Goal: Information Seeking & Learning: Learn about a topic

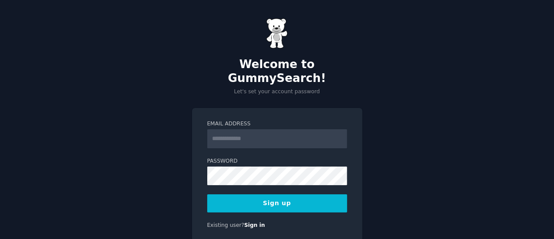
click at [241, 129] on input "Email Address" at bounding box center [277, 138] width 140 height 19
click at [254, 131] on input "Email Address" at bounding box center [277, 138] width 140 height 19
paste input "**********"
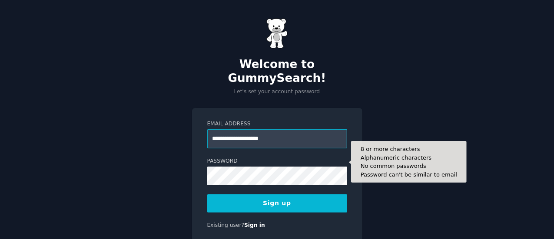
type input "**********"
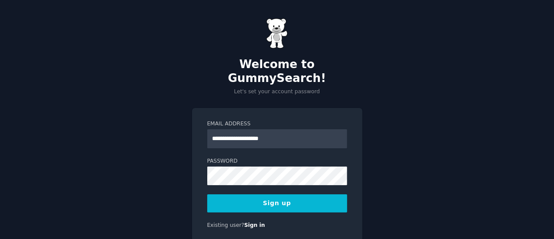
click at [286, 195] on button "Sign up" at bounding box center [277, 204] width 140 height 18
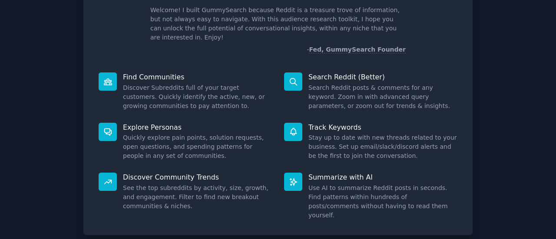
scroll to position [100, 0]
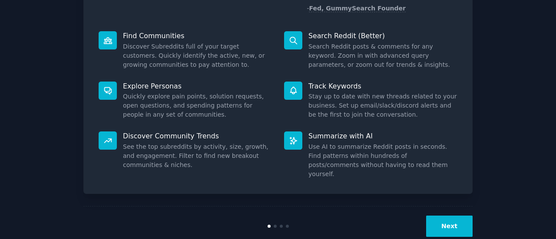
click at [456, 216] on button "Next" at bounding box center [449, 226] width 46 height 21
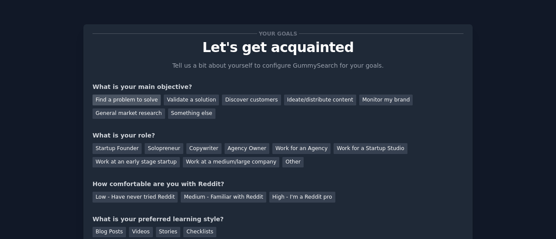
click at [102, 99] on div "Find a problem to solve" at bounding box center [126, 100] width 68 height 11
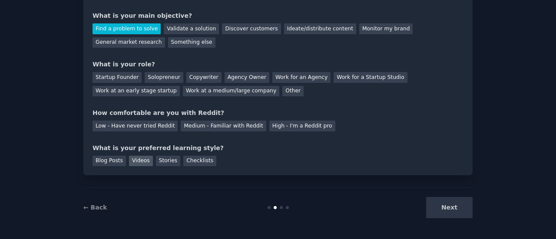
click at [136, 161] on div "Videos" at bounding box center [141, 161] width 24 height 11
click at [189, 164] on div "Checklists" at bounding box center [199, 161] width 33 height 11
click at [139, 127] on div "Low - Have never tried Reddit" at bounding box center [134, 126] width 85 height 11
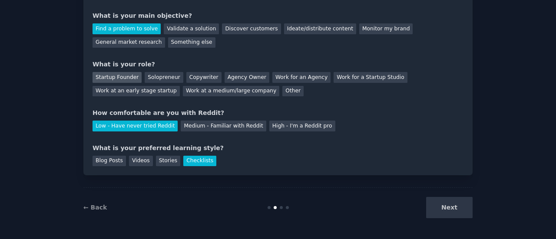
click at [118, 76] on div "Startup Founder" at bounding box center [116, 77] width 49 height 11
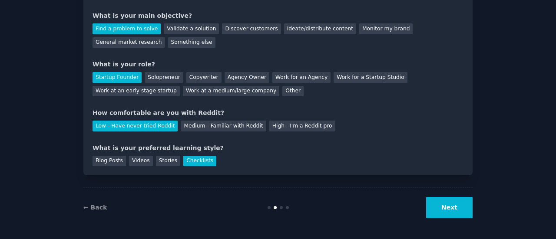
click at [462, 202] on button "Next" at bounding box center [449, 207] width 46 height 21
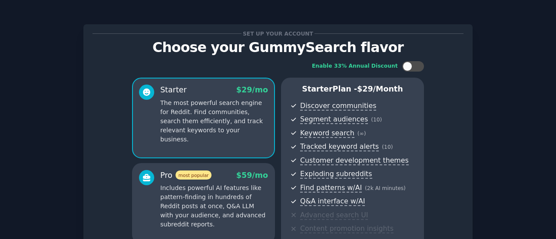
scroll to position [172, 0]
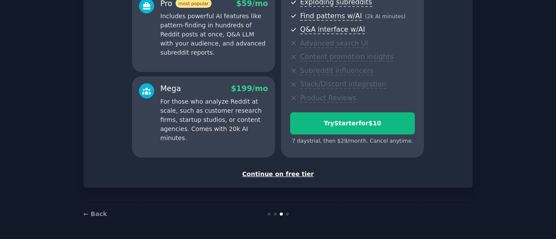
click at [271, 173] on div "Continue on free tier" at bounding box center [277, 174] width 371 height 9
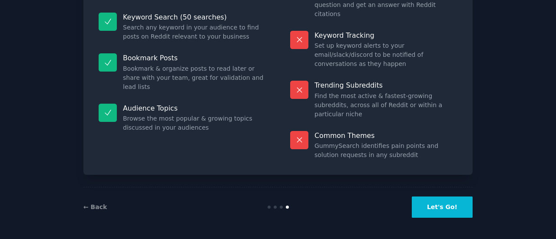
scroll to position [99, 0]
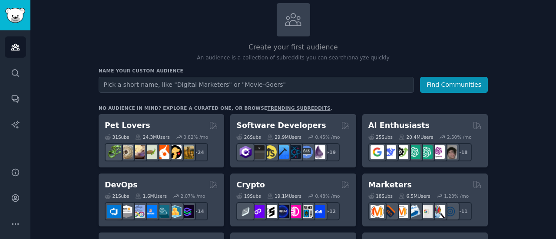
scroll to position [51, 0]
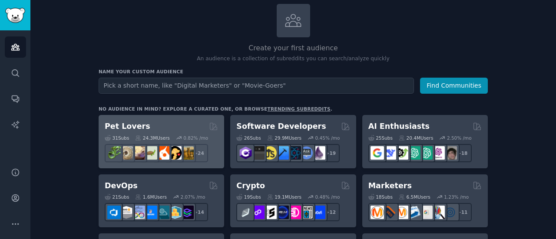
click at [158, 124] on div "Pet Lovers" at bounding box center [161, 126] width 113 height 11
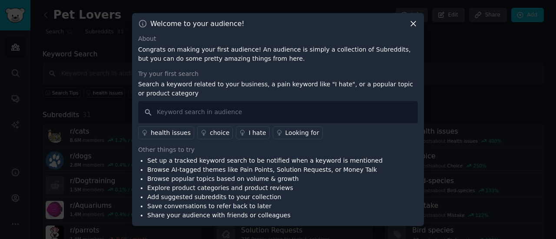
click at [166, 134] on div "health issues" at bounding box center [171, 133] width 40 height 9
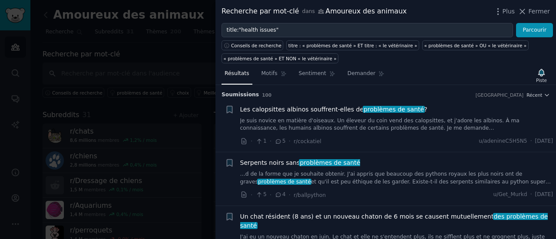
click at [446, 83] on div "Résultats Motifs Sentiment Demander Piste" at bounding box center [385, 75] width 340 height 19
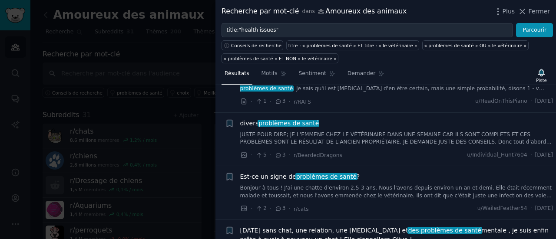
scroll to position [210, 0]
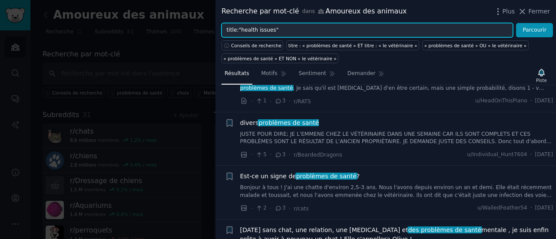
click at [251, 31] on input "title:"health issues"" at bounding box center [366, 30] width 291 height 15
click at [261, 28] on input "title:"health issues"" at bounding box center [366, 30] width 291 height 15
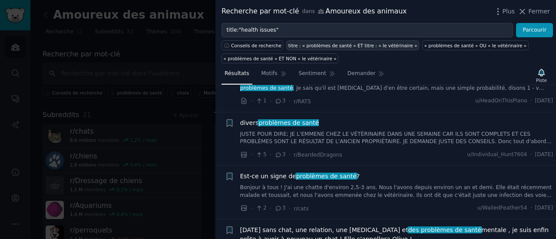
click at [378, 46] on font "titre : « problèmes de santé » ET titre : « le vétérinaire »" at bounding box center [352, 45] width 129 height 5
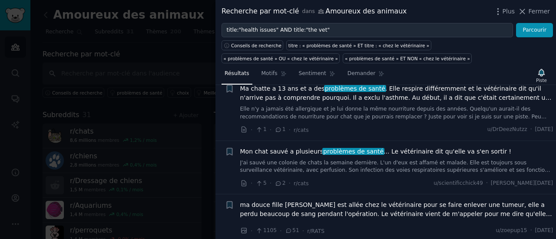
scroll to position [85, 0]
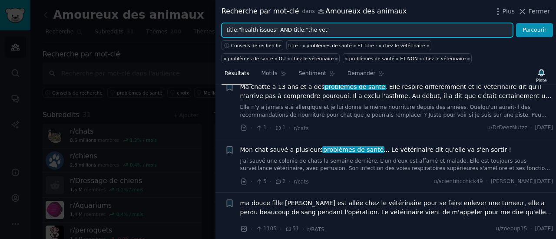
click at [322, 30] on input "title:"health issues" AND title:"the vet"" at bounding box center [366, 30] width 291 height 15
type input "t"
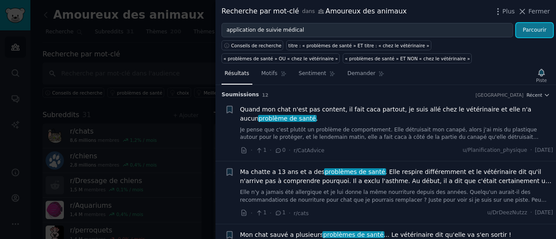
click at [547, 30] on button "Parcourir" at bounding box center [534, 30] width 37 height 15
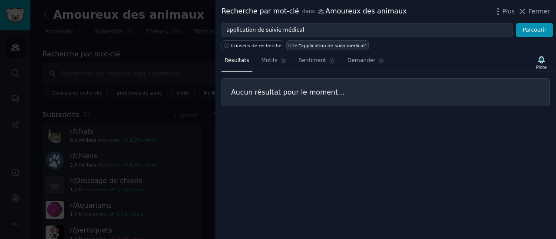
click at [311, 44] on font "title:"application de suivi médical"" at bounding box center [327, 45] width 78 height 5
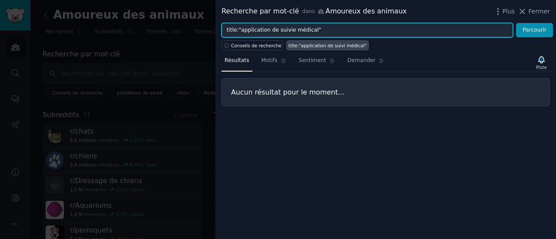
drag, startPoint x: 307, startPoint y: 30, endPoint x: 238, endPoint y: 31, distance: 69.1
click at [238, 31] on input "title:"application de suivie médical"" at bounding box center [366, 30] width 291 height 15
paste input "medical monitoring application"
click at [516, 23] on button "Parcourir" at bounding box center [534, 30] width 37 height 15
click at [269, 30] on input "title:"medical monitoring application"" at bounding box center [366, 30] width 291 height 15
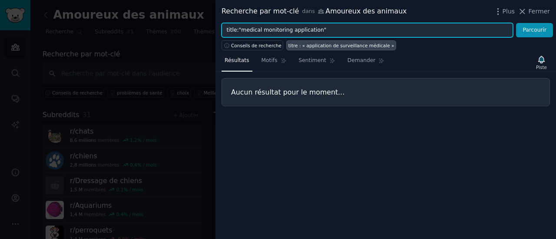
click at [269, 30] on input "title:"medical monitoring application"" at bounding box center [366, 30] width 291 height 15
click at [516, 23] on button "Parcourir" at bounding box center [534, 30] width 37 height 15
drag, startPoint x: 267, startPoint y: 29, endPoint x: 284, endPoint y: 32, distance: 17.6
click at [284, 32] on input "title:"medical application"" at bounding box center [366, 30] width 291 height 15
click at [516, 23] on button "Parcourir" at bounding box center [534, 30] width 37 height 15
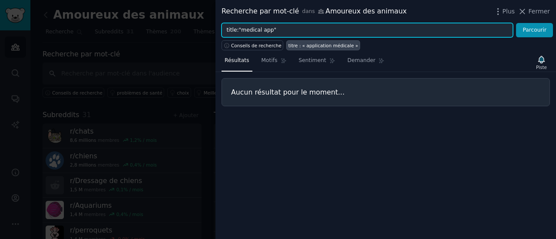
click at [236, 24] on input "title:"medical app"" at bounding box center [366, 30] width 291 height 15
click at [245, 31] on input "title:"medical app"" at bounding box center [366, 30] width 291 height 15
click at [516, 23] on button "Parcourir" at bounding box center [534, 30] width 37 height 15
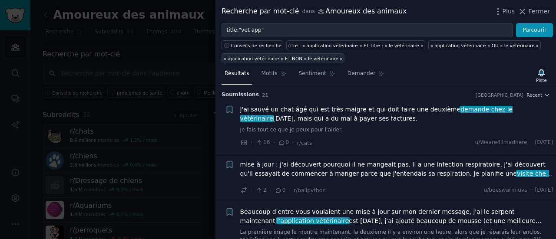
click at [269, 56] on font "« application vétérinaire » ET NON « le vétérinaire »" at bounding box center [283, 58] width 119 height 5
type input ""vet app" AND NOT "the vet""
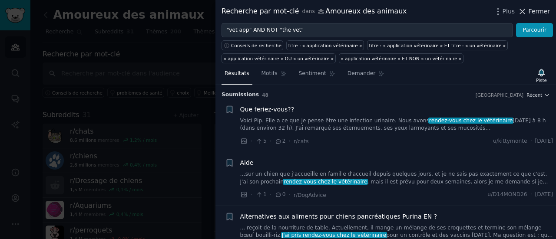
click at [534, 10] on font "Fermer" at bounding box center [538, 11] width 21 height 7
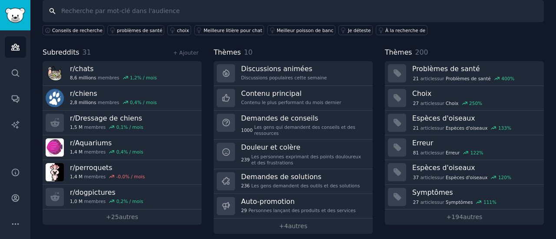
scroll to position [63, 0]
click at [132, 214] on font "autres" at bounding box center [128, 217] width 19 height 7
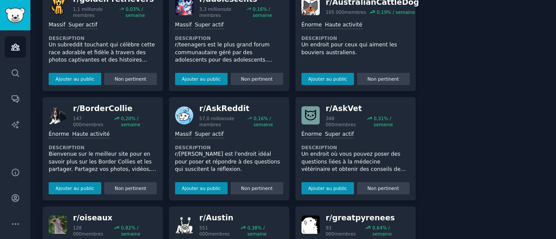
scroll to position [1154, 0]
